Goal: Task Accomplishment & Management: Manage account settings

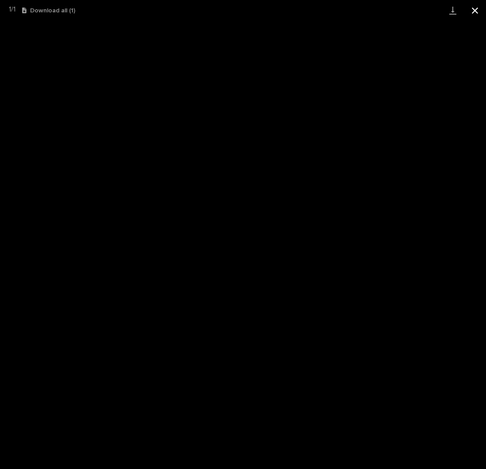
click at [472, 11] on button "Close gallery" at bounding box center [475, 10] width 22 height 21
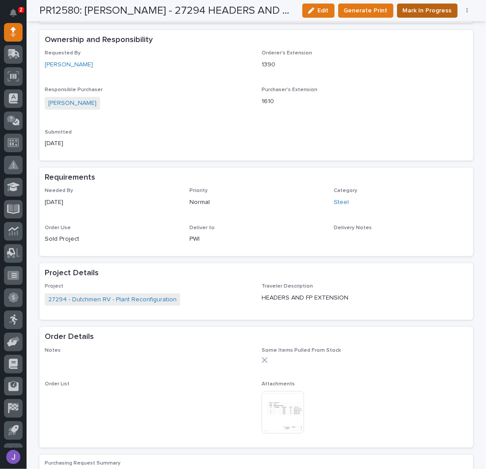
click at [414, 10] on span "Mark In Progress" at bounding box center [427, 10] width 49 height 11
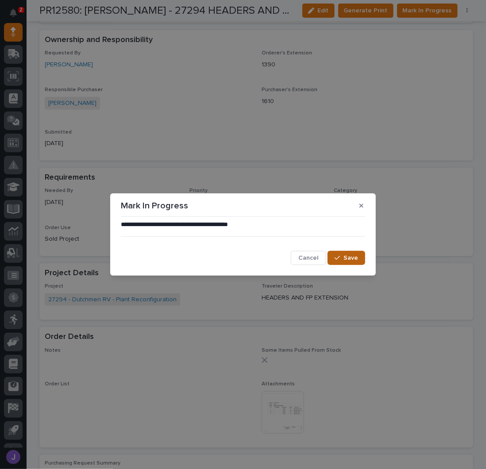
click at [352, 256] on span "Save" at bounding box center [351, 258] width 15 height 8
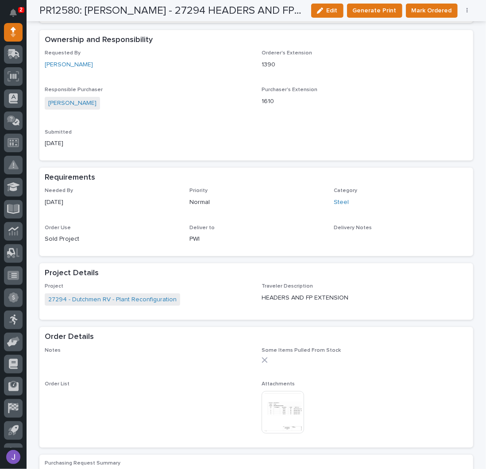
click at [185, 154] on div "Submitted [DATE]" at bounding box center [148, 142] width 206 height 26
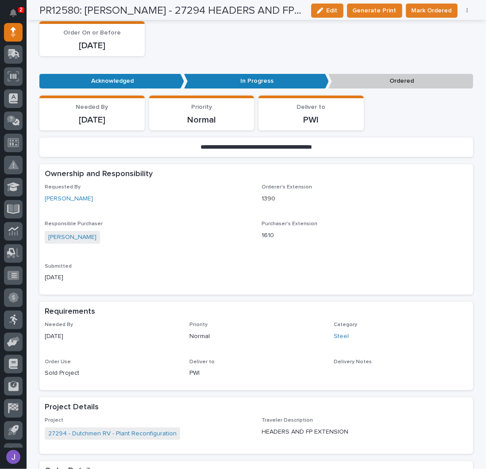
scroll to position [0, 0]
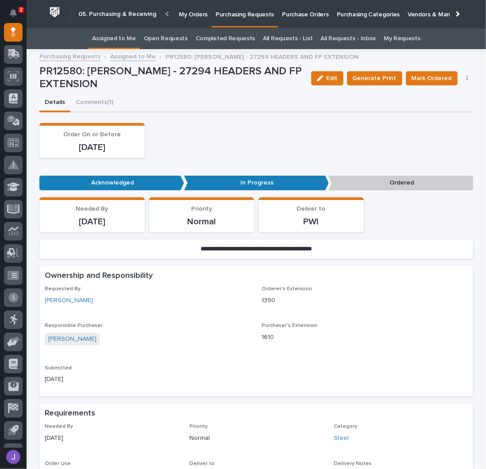
click at [126, 37] on link "Assigned to Me" at bounding box center [114, 38] width 44 height 21
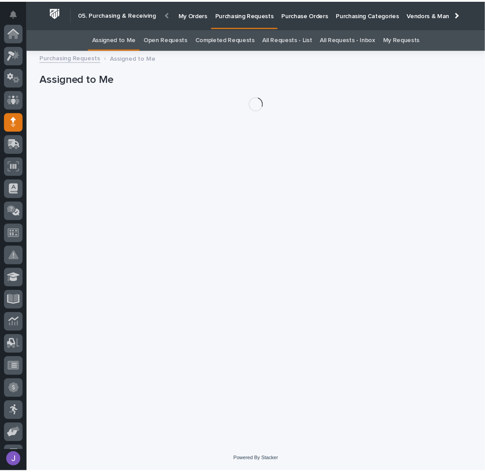
scroll to position [89, 0]
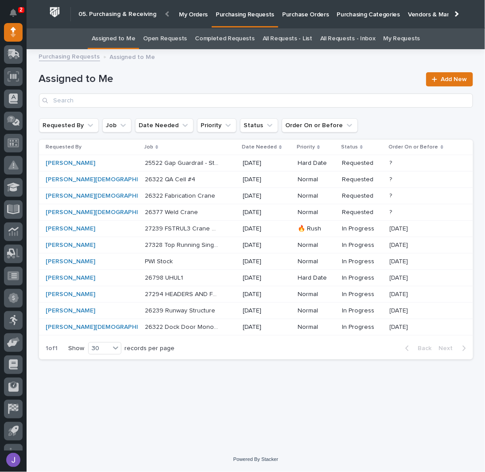
click at [222, 62] on div "2 My Settings Log Out " 05. Purchasing & Receiving " was added to your account …" at bounding box center [256, 236] width 458 height 472
click at [207, 168] on div "25522 Gap Guardrail - Steel 25522 Gap Guardrail - Steel" at bounding box center [190, 163] width 91 height 15
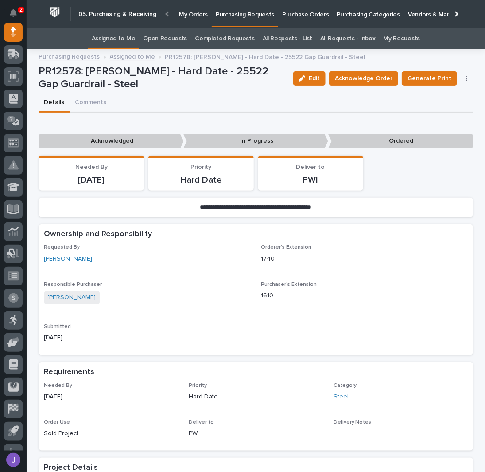
scroll to position [177, 0]
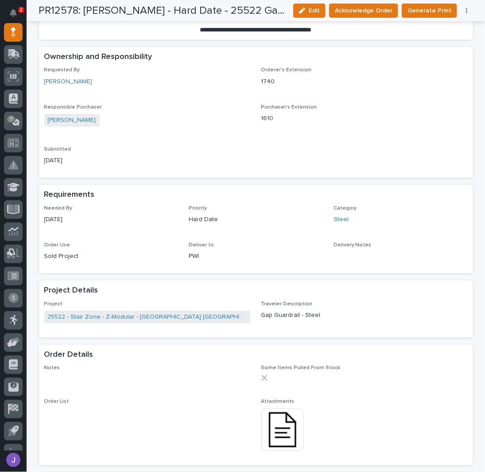
click at [289, 427] on img at bounding box center [282, 429] width 43 height 43
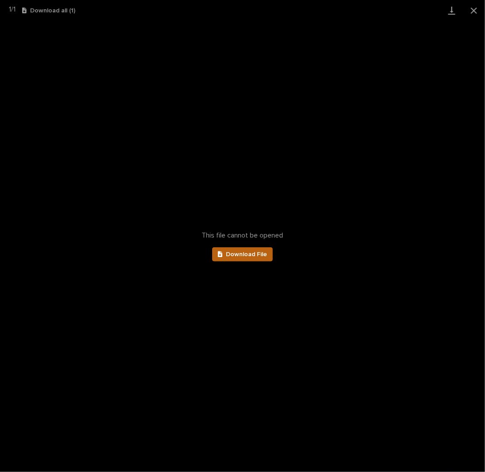
click at [254, 251] on span "Download File" at bounding box center [246, 254] width 41 height 6
click at [470, 12] on button "Close gallery" at bounding box center [474, 10] width 22 height 21
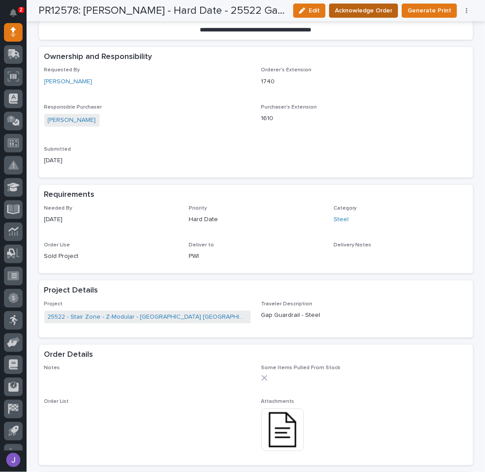
click at [383, 12] on span "Acknowledge Order" at bounding box center [364, 10] width 58 height 11
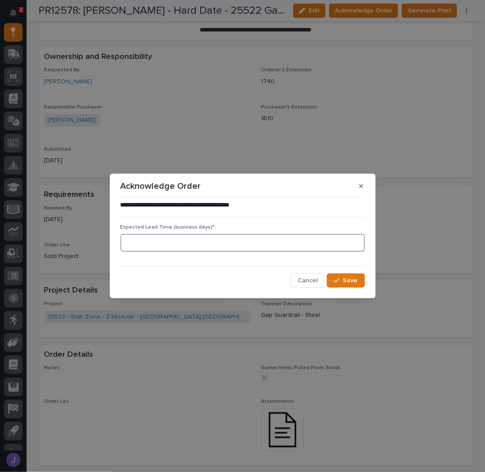
click at [197, 245] on input at bounding box center [242, 243] width 244 height 18
type input "0"
click at [338, 282] on icon "button" at bounding box center [336, 280] width 5 height 6
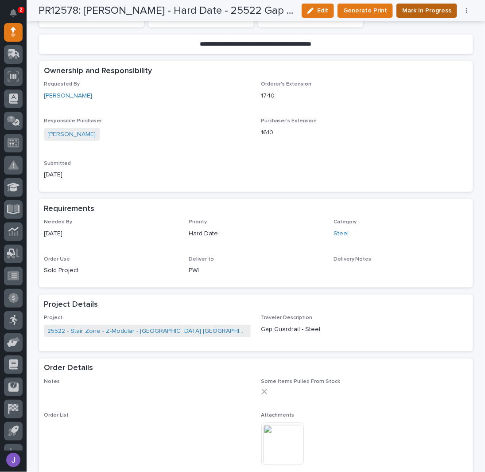
click at [427, 5] on span "Mark In Progress" at bounding box center [426, 10] width 49 height 11
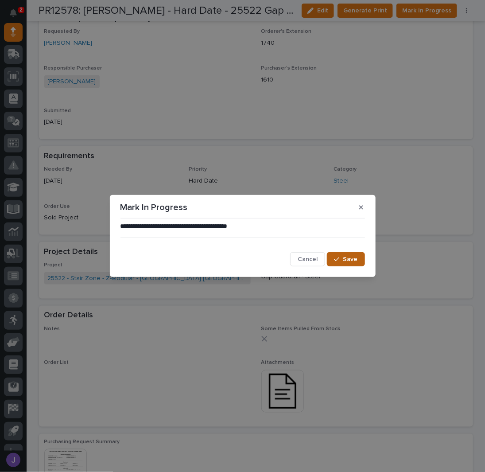
click at [333, 257] on button "Save" at bounding box center [346, 259] width 38 height 14
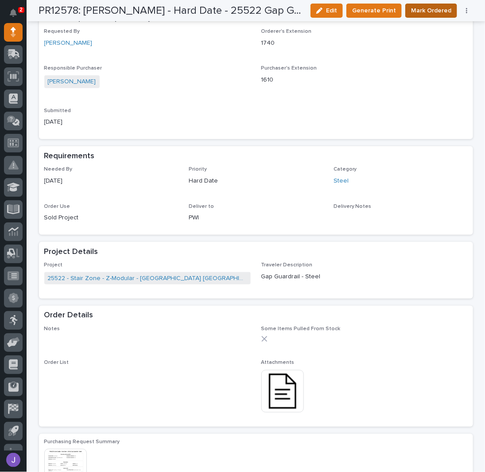
click at [427, 9] on span "Mark Ordered" at bounding box center [431, 10] width 40 height 11
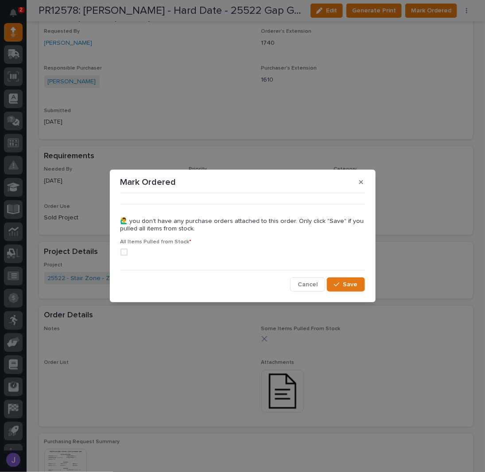
click at [124, 252] on span at bounding box center [123, 251] width 7 height 7
click at [342, 281] on button "Save" at bounding box center [346, 284] width 38 height 14
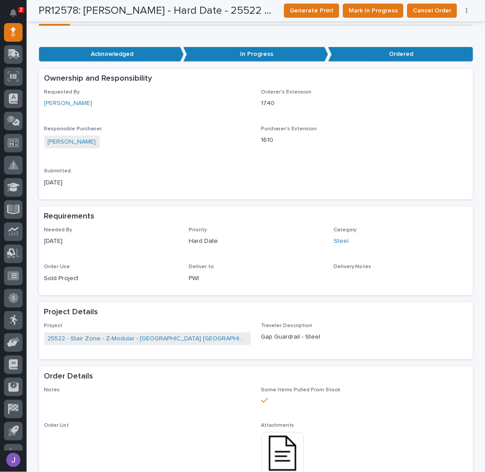
scroll to position [0, 0]
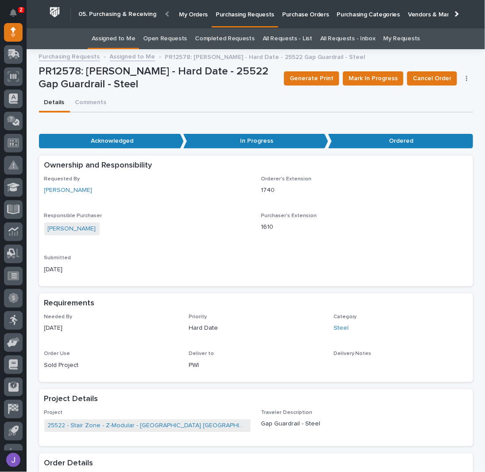
click at [124, 36] on link "Assigned to Me" at bounding box center [114, 38] width 44 height 21
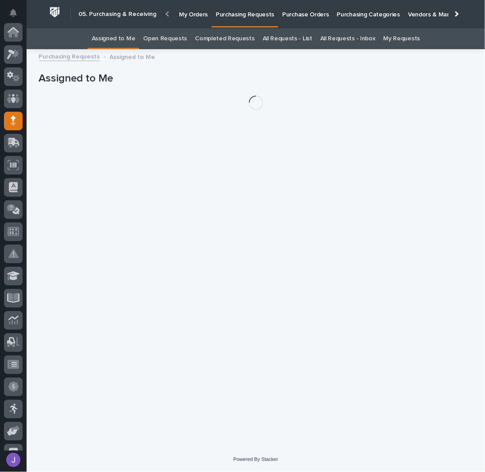
scroll to position [89, 0]
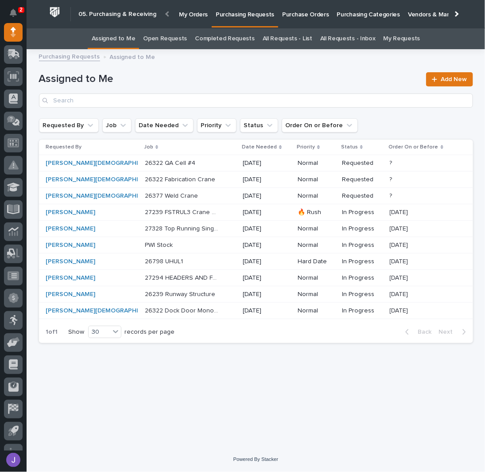
click at [199, 166] on div "26322 QA Cell #4 26322 QA Cell #4" at bounding box center [190, 163] width 91 height 15
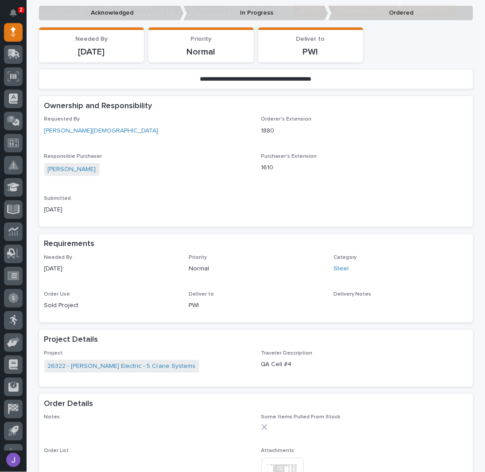
scroll to position [236, 0]
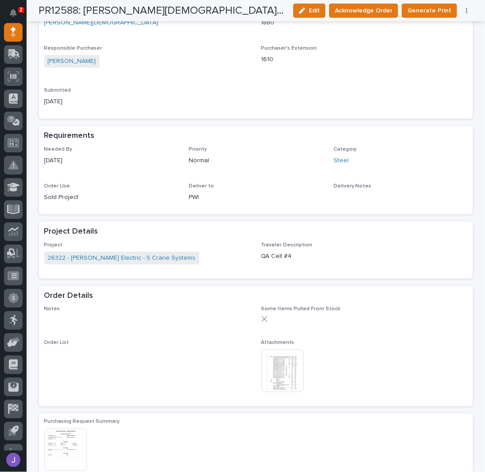
click at [287, 374] on img at bounding box center [282, 370] width 43 height 43
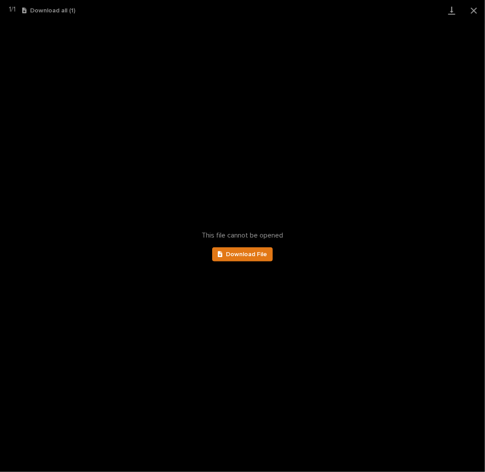
click at [265, 261] on div "This file cannot be opened Download File" at bounding box center [242, 246] width 485 height 451
click at [264, 257] on link "Download File" at bounding box center [242, 254] width 61 height 14
click at [471, 9] on button "Close gallery" at bounding box center [474, 10] width 22 height 21
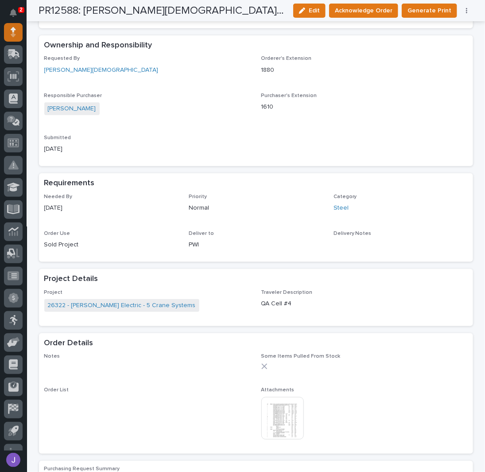
scroll to position [118, 0]
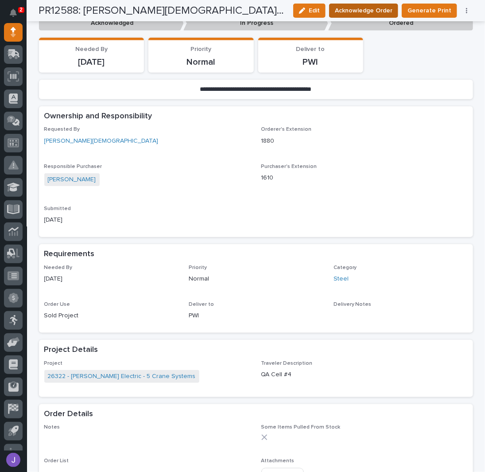
click at [370, 10] on span "Acknowledge Order" at bounding box center [364, 10] width 58 height 11
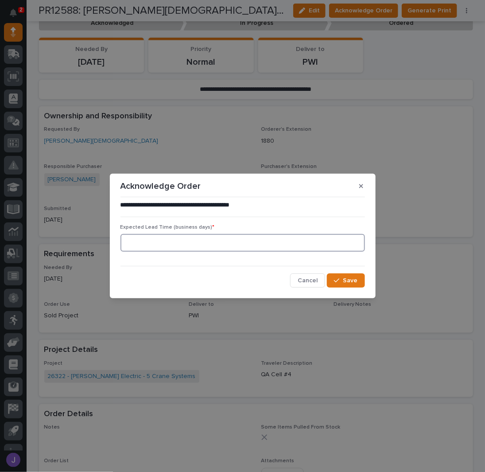
click at [181, 245] on input at bounding box center [242, 243] width 244 height 18
type input "0"
click at [351, 280] on span "Save" at bounding box center [350, 280] width 15 height 8
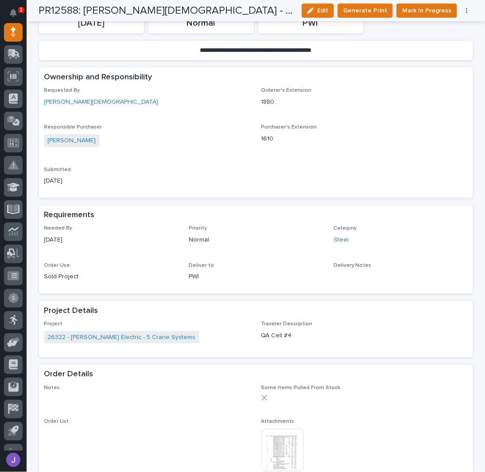
scroll to position [0, 0]
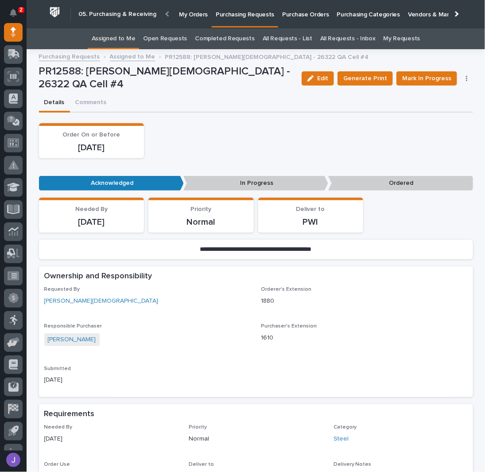
click at [131, 41] on link "Assigned to Me" at bounding box center [114, 38] width 44 height 21
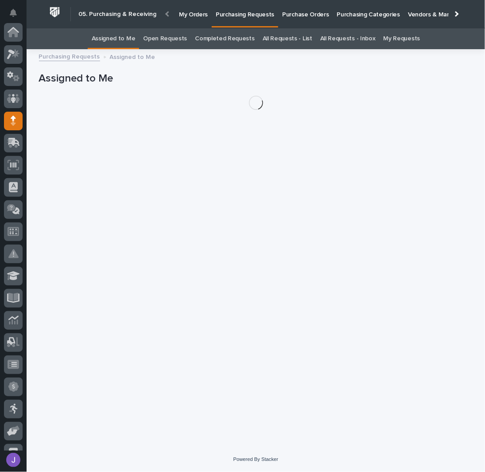
scroll to position [89, 0]
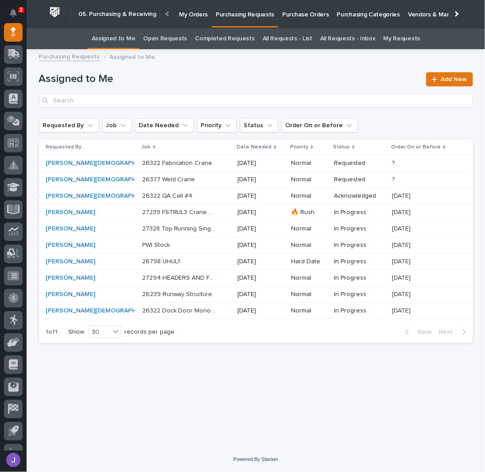
click at [155, 165] on p "26322 Fabrication Crane" at bounding box center [178, 162] width 72 height 9
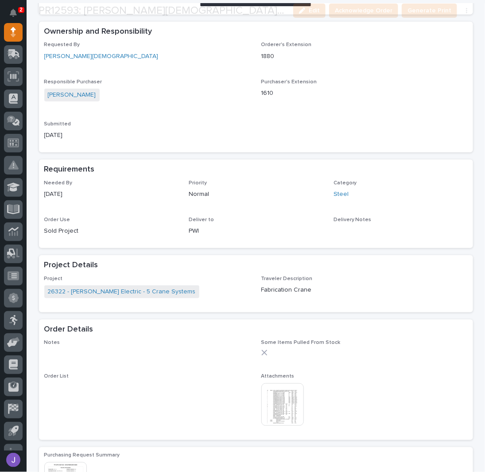
scroll to position [236, 0]
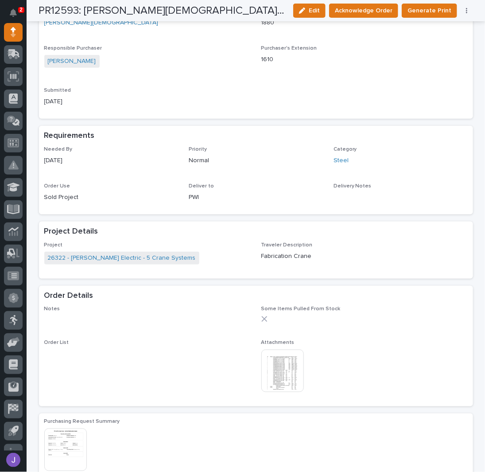
click at [274, 376] on img at bounding box center [282, 370] width 43 height 43
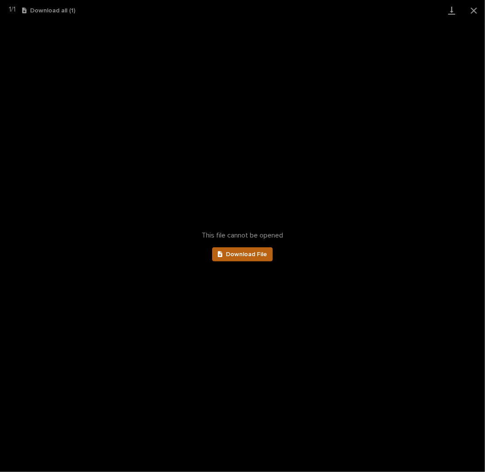
click at [246, 255] on span "Download File" at bounding box center [246, 254] width 41 height 6
click at [470, 8] on button "Close gallery" at bounding box center [474, 10] width 22 height 21
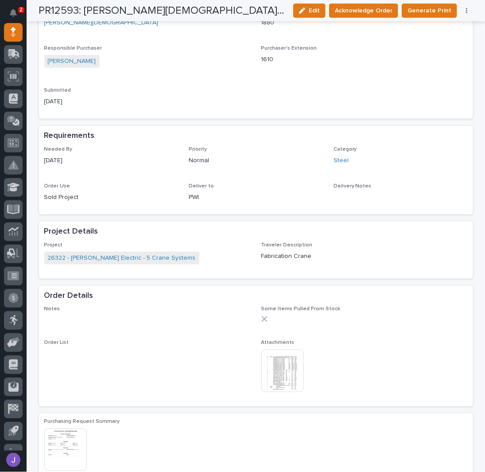
scroll to position [0, 0]
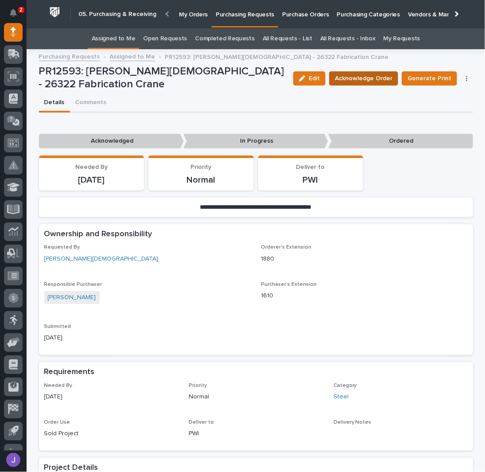
click at [378, 75] on span "Acknowledge Order" at bounding box center [364, 78] width 58 height 11
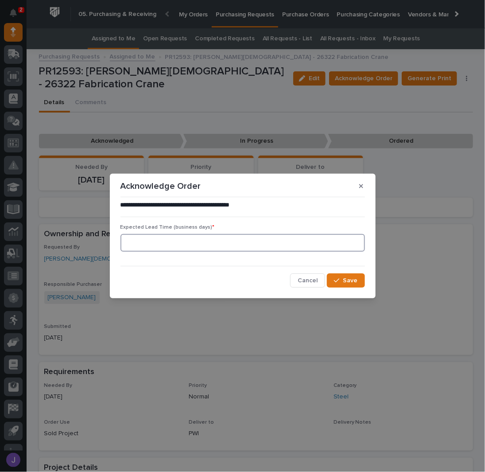
click at [231, 244] on input at bounding box center [242, 243] width 244 height 18
type input "0"
click at [336, 282] on icon "button" at bounding box center [336, 280] width 5 height 6
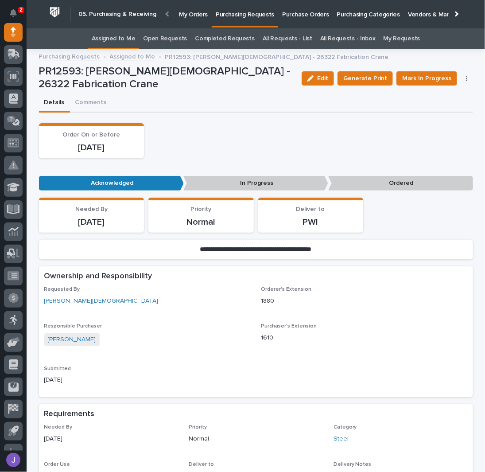
click at [116, 35] on link "Assigned to Me" at bounding box center [114, 38] width 44 height 21
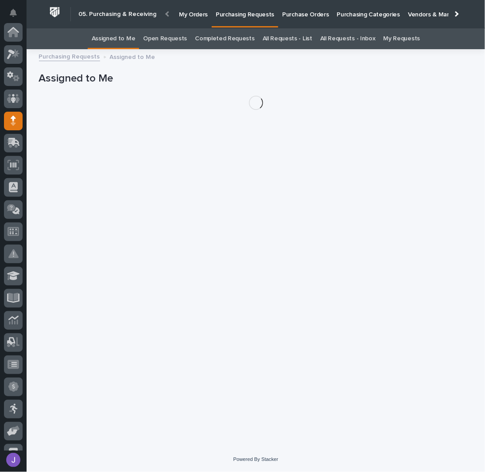
scroll to position [89, 0]
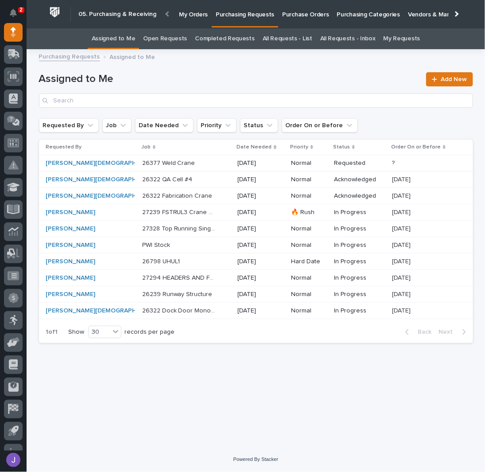
click at [204, 164] on div "26377 Weld Crane 26377 Weld Crane" at bounding box center [186, 163] width 89 height 15
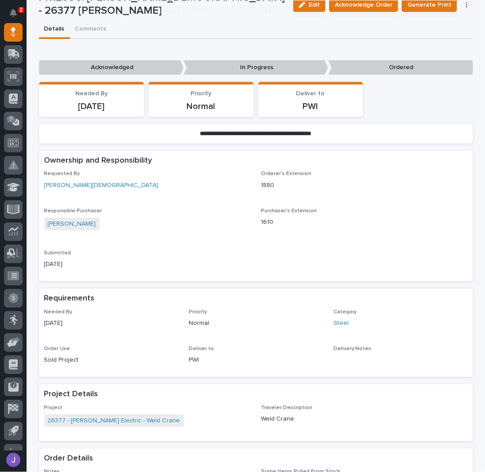
scroll to position [177, 0]
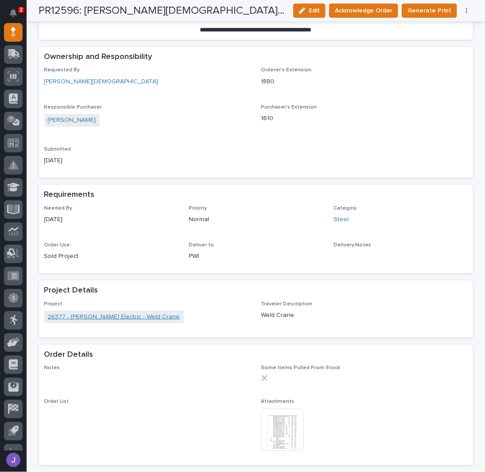
click at [128, 313] on link "26377 - [PERSON_NAME] Electric - Weld Crane" at bounding box center [114, 316] width 132 height 9
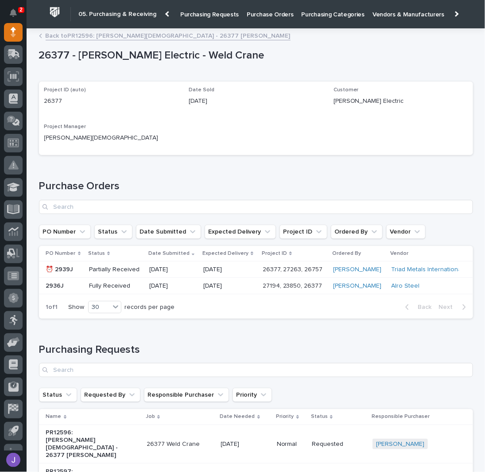
click at [70, 37] on link "Back to PR12596: [PERSON_NAME][DEMOGRAPHIC_DATA] - 26377 [PERSON_NAME]" at bounding box center [168, 35] width 245 height 10
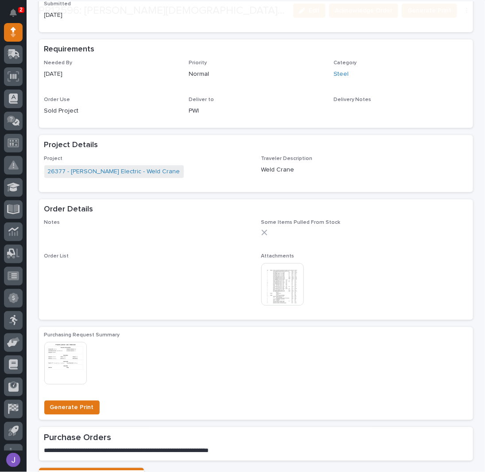
scroll to position [323, 0]
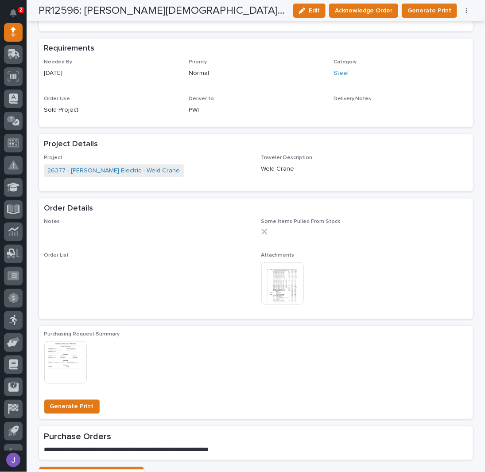
click at [288, 281] on img at bounding box center [282, 283] width 43 height 43
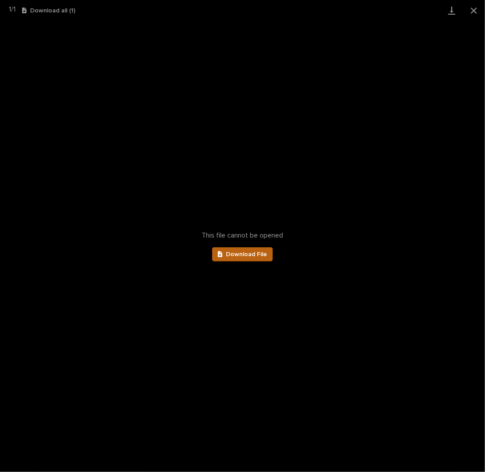
click at [242, 250] on link "Download File" at bounding box center [242, 254] width 61 height 14
click at [475, 11] on button "Close gallery" at bounding box center [474, 10] width 22 height 21
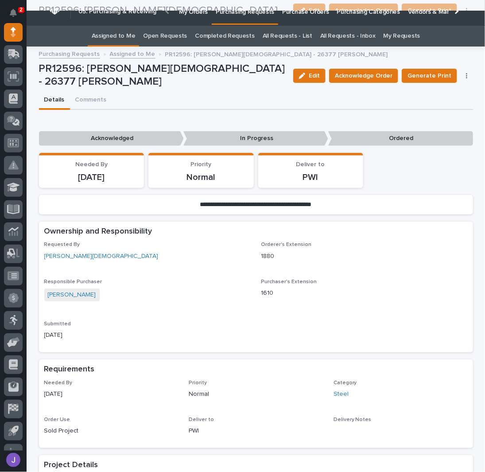
scroll to position [0, 0]
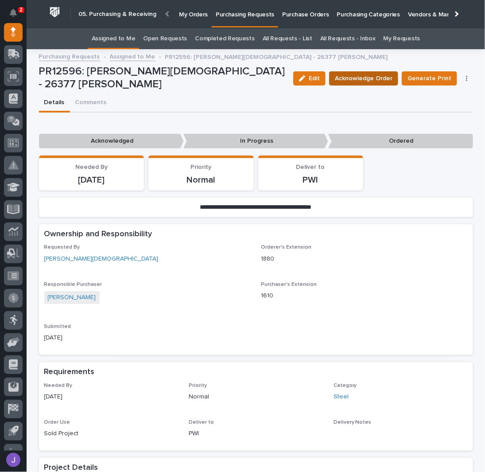
click at [352, 77] on span "Acknowledge Order" at bounding box center [364, 78] width 58 height 11
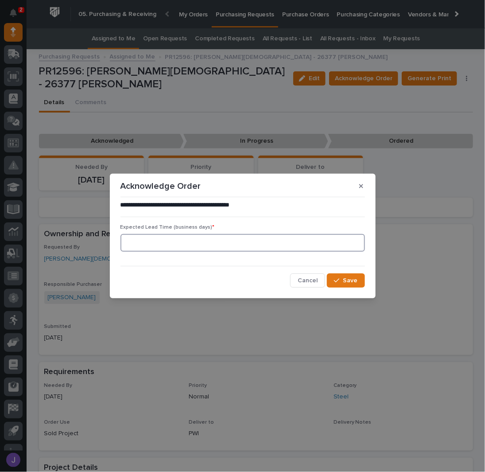
click at [216, 236] on input at bounding box center [242, 243] width 244 height 18
type input "0"
click at [351, 279] on span "Save" at bounding box center [350, 280] width 15 height 8
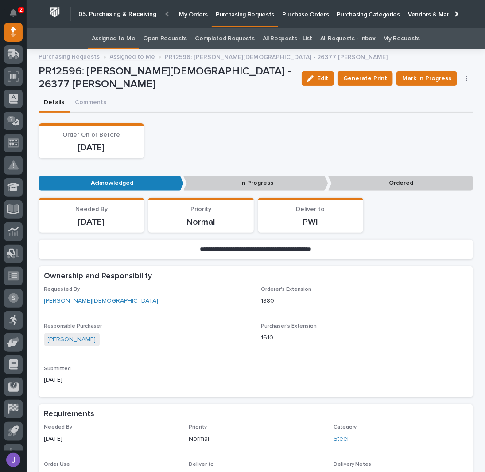
click at [114, 39] on link "Assigned to Me" at bounding box center [114, 38] width 44 height 21
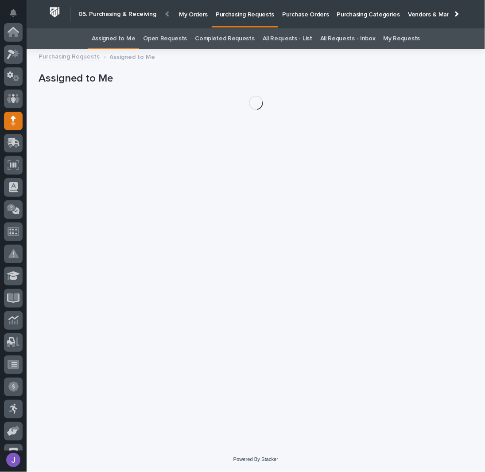
scroll to position [89, 0]
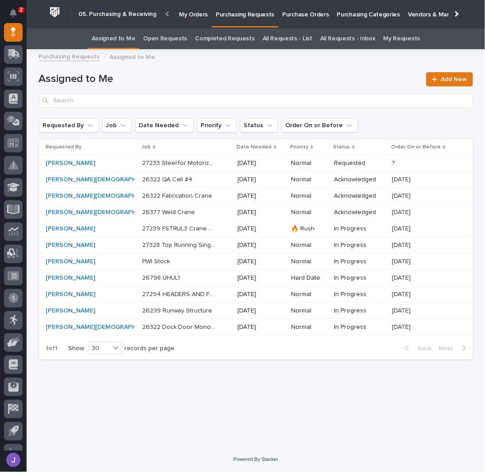
click at [193, 166] on div "27233 Steel for Motorized Jib 27233 Steel for Motorized Jib" at bounding box center [186, 163] width 89 height 15
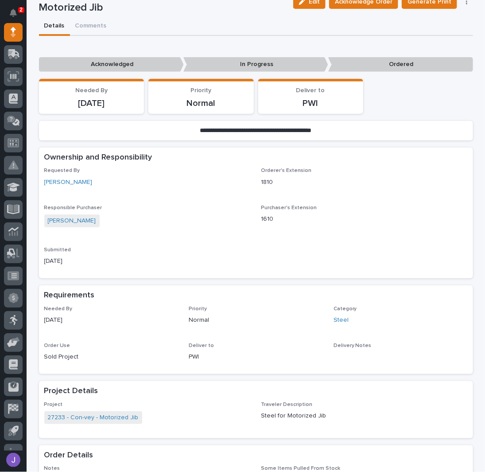
scroll to position [177, 0]
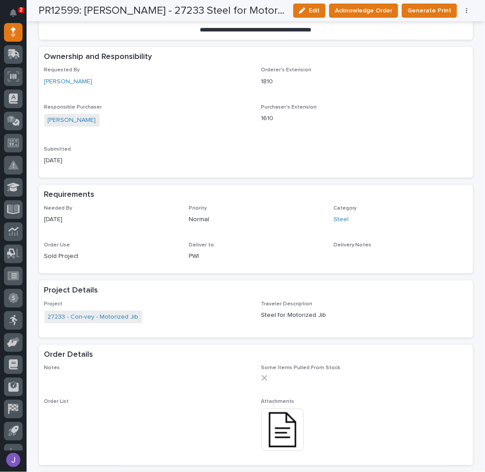
click at [280, 433] on img at bounding box center [282, 429] width 43 height 43
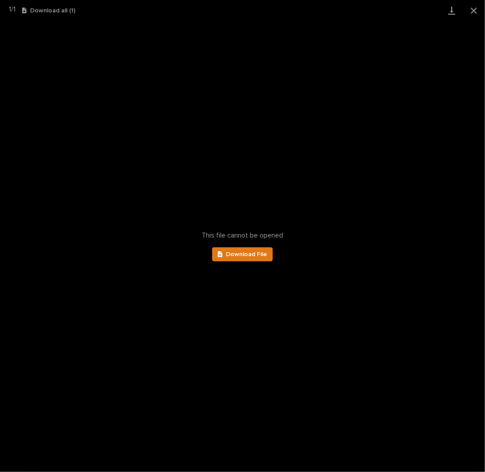
click at [251, 261] on div "This file cannot be opened Download File" at bounding box center [242, 246] width 485 height 451
click at [254, 253] on span "Download File" at bounding box center [246, 254] width 41 height 6
click at [475, 12] on button "Close gallery" at bounding box center [474, 10] width 22 height 21
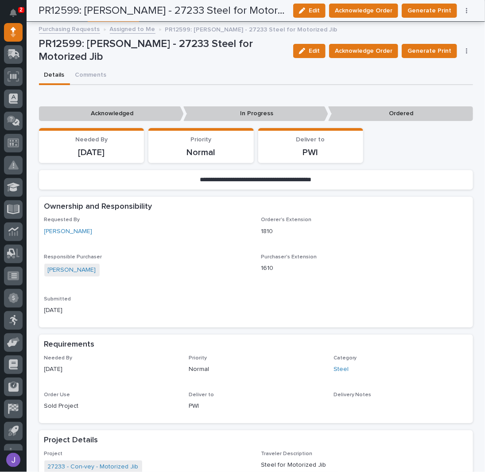
scroll to position [0, 0]
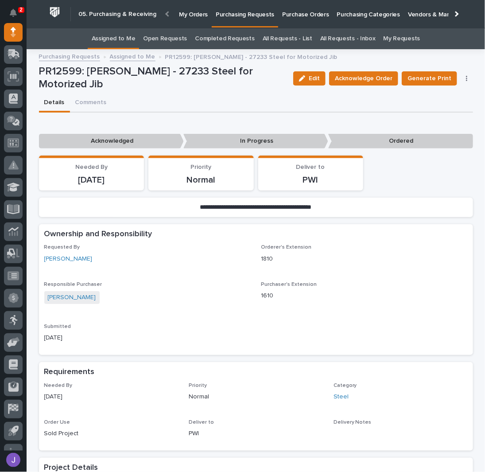
click at [114, 35] on link "Assigned to Me" at bounding box center [114, 38] width 44 height 21
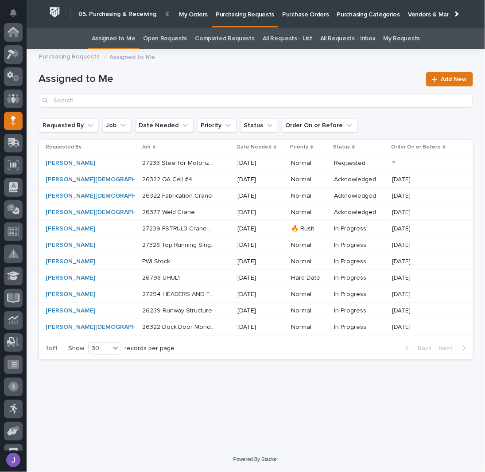
scroll to position [89, 0]
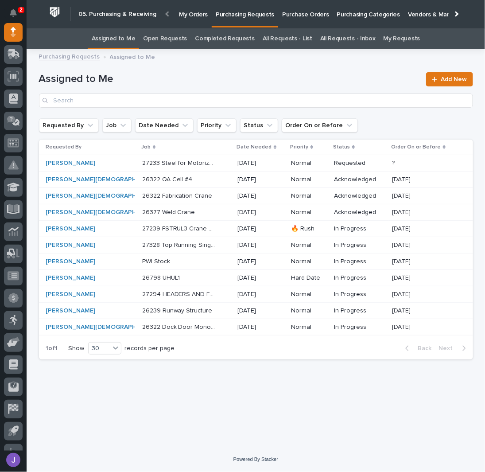
click at [115, 36] on link "Assigned to Me" at bounding box center [114, 38] width 44 height 21
click at [292, 41] on link "All Requests - List" at bounding box center [288, 38] width 50 height 21
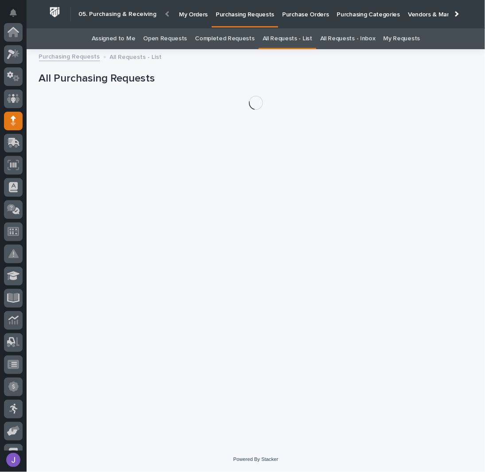
scroll to position [89, 0]
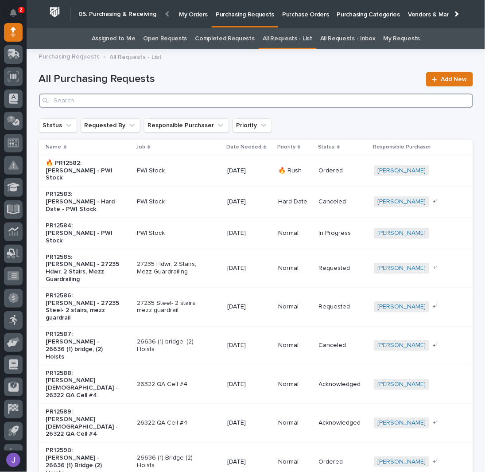
click at [144, 99] on input "Search" at bounding box center [256, 100] width 434 height 14
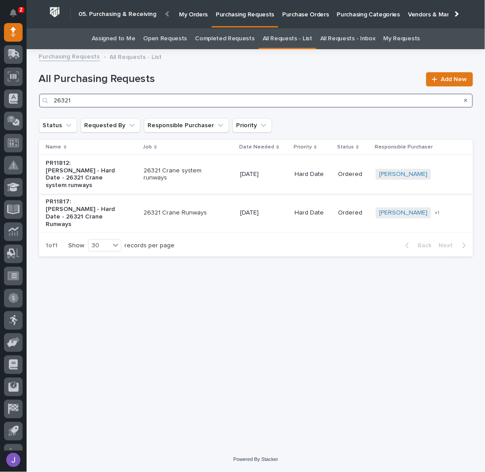
type input "26321"
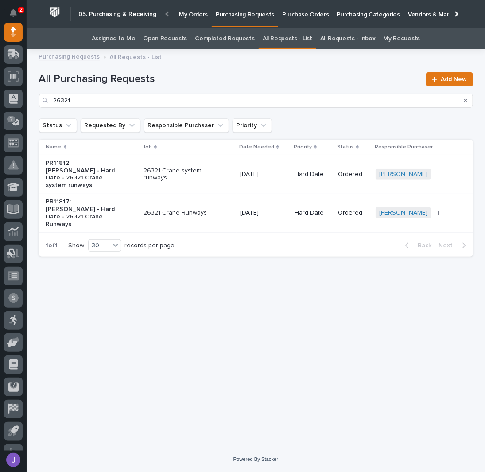
click at [122, 177] on div "PR11812: [PERSON_NAME] - Hard Date - 26321 Crane system runways" at bounding box center [91, 174] width 90 height 37
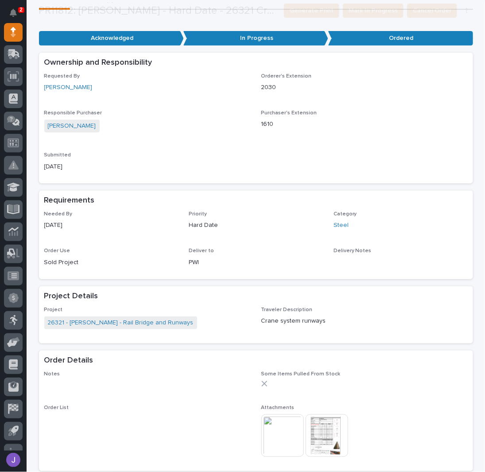
scroll to position [367, 0]
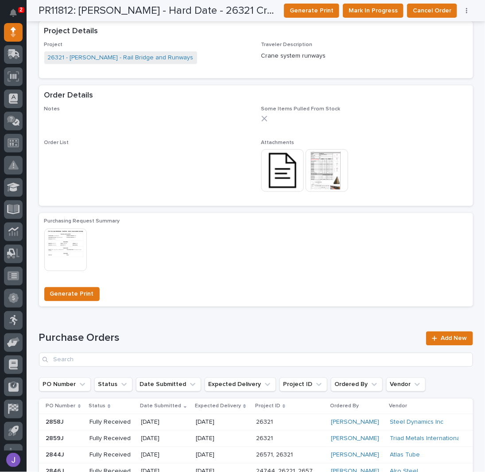
click at [278, 187] on img at bounding box center [282, 170] width 43 height 43
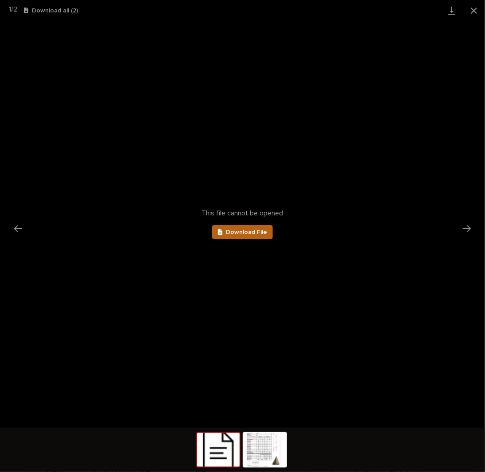
click at [254, 233] on span "Download File" at bounding box center [246, 232] width 41 height 6
click at [471, 10] on button "Close gallery" at bounding box center [474, 10] width 22 height 21
